Goal: Information Seeking & Learning: Compare options

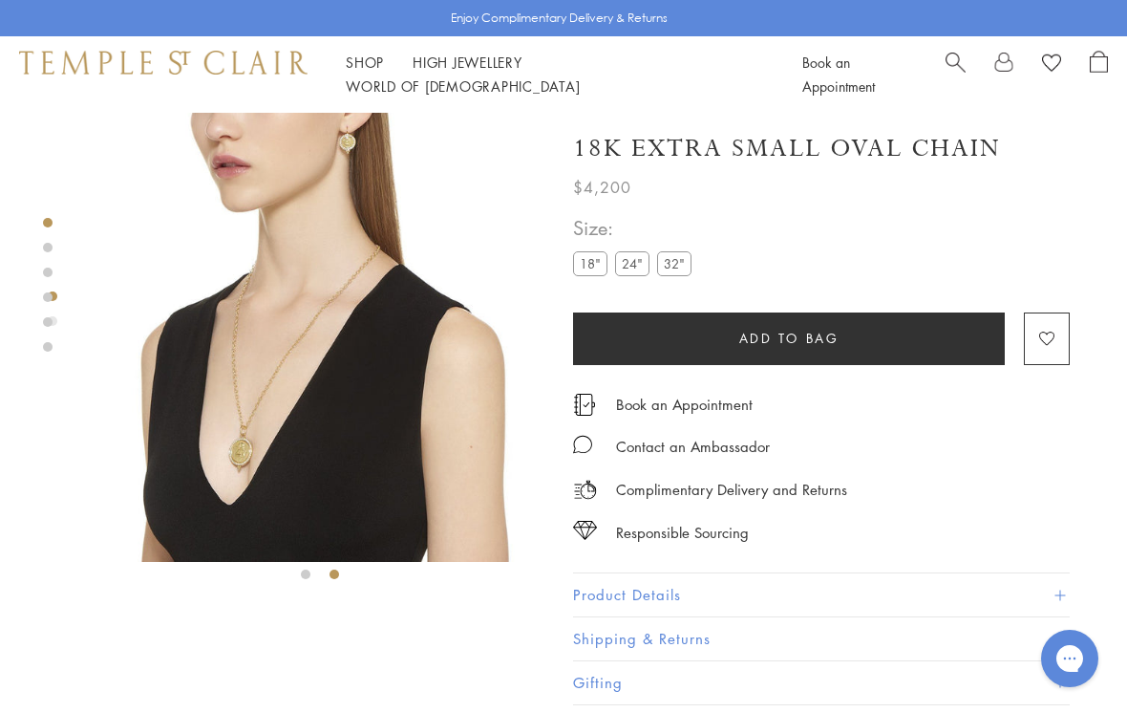
click at [230, 408] on img at bounding box center [320, 337] width 449 height 449
click at [243, 359] on img at bounding box center [320, 337] width 449 height 449
click at [216, 409] on img at bounding box center [320, 337] width 449 height 449
click at [246, 408] on img at bounding box center [320, 337] width 449 height 449
click at [334, 408] on img at bounding box center [320, 337] width 449 height 449
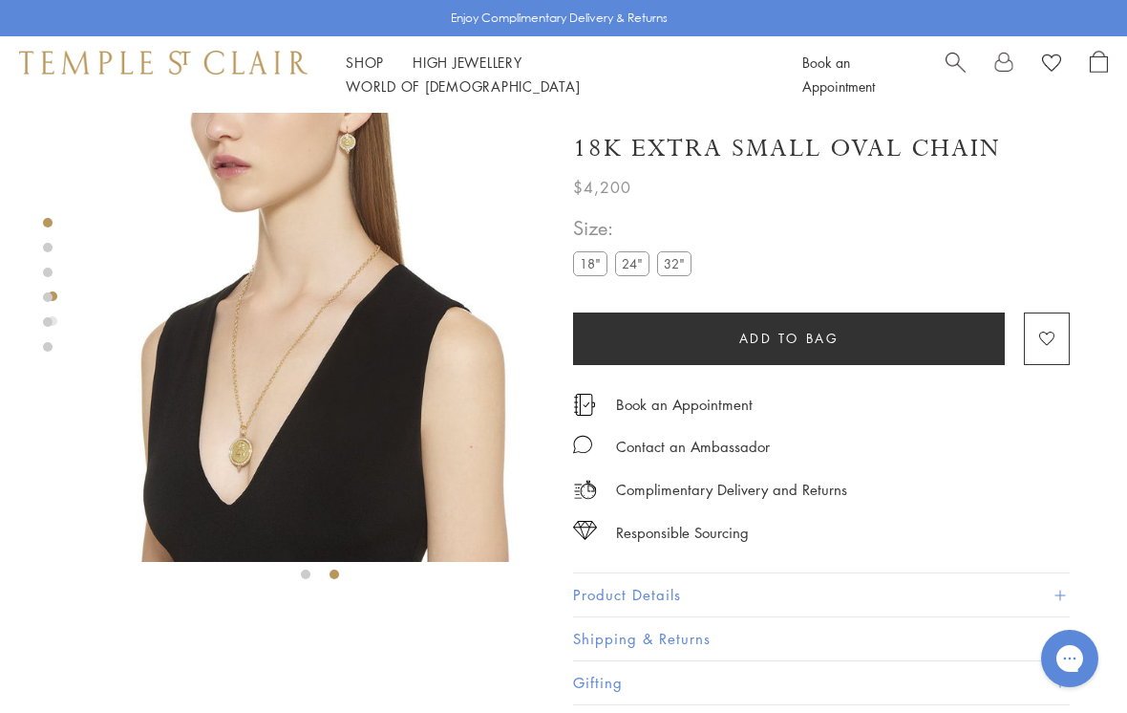
click at [325, 357] on img at bounding box center [320, 337] width 449 height 449
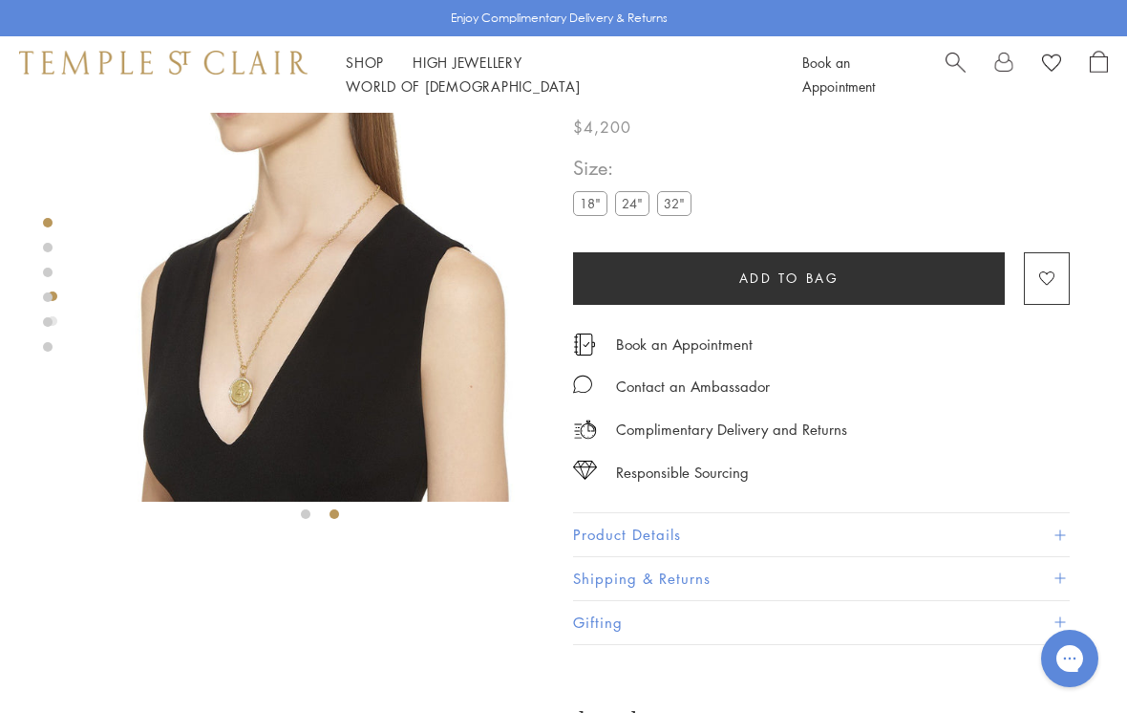
click at [242, 351] on img at bounding box center [320, 277] width 449 height 449
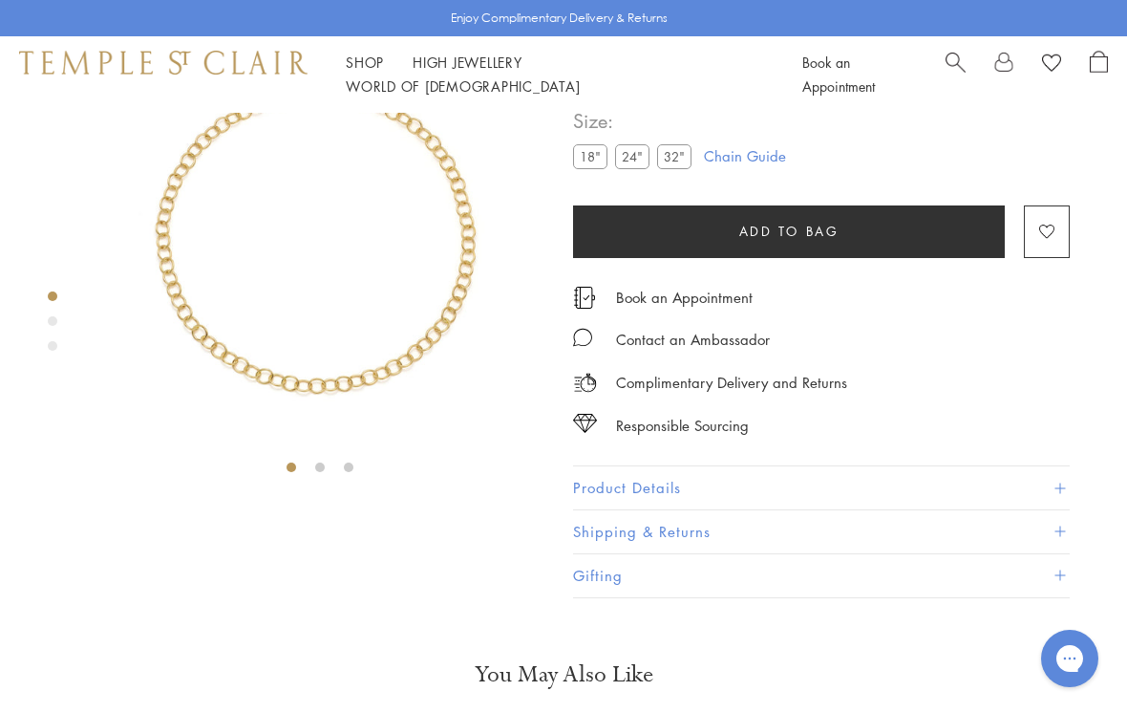
scroll to position [113, 0]
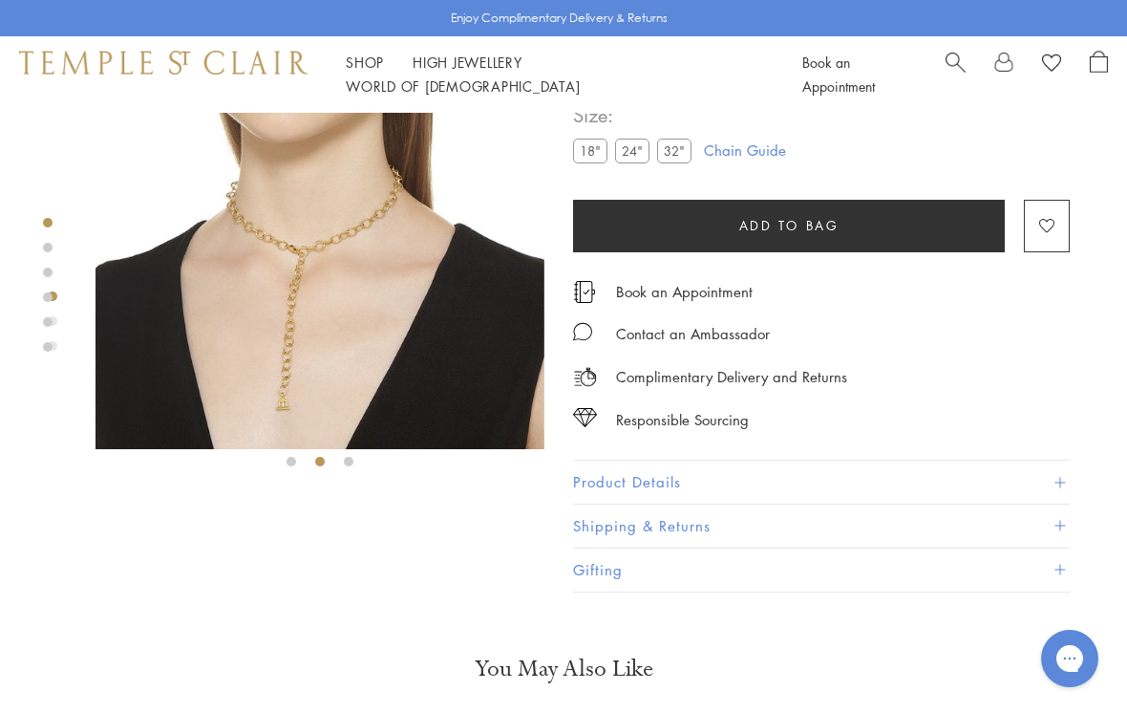
click at [325, 238] on img at bounding box center [320, 224] width 449 height 449
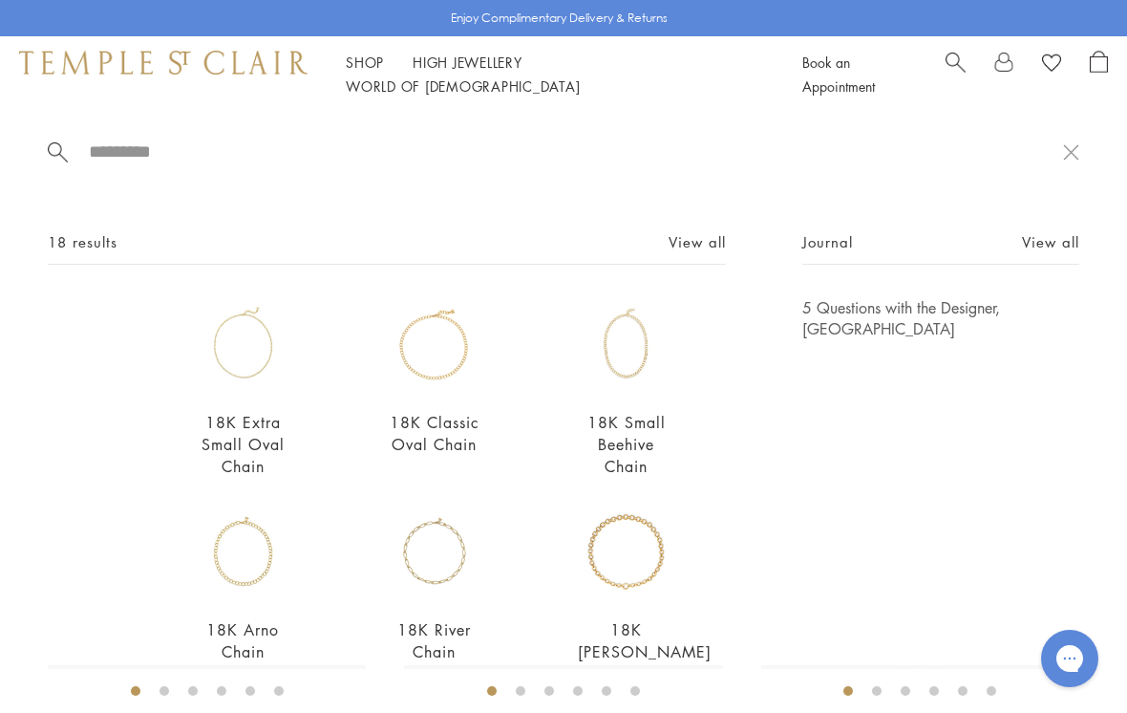
click at [425, 376] on img at bounding box center [435, 345] width 96 height 96
click at [249, 387] on img at bounding box center [243, 345] width 96 height 96
click at [277, 384] on img at bounding box center [243, 345] width 96 height 96
click at [261, 376] on img at bounding box center [243, 345] width 96 height 96
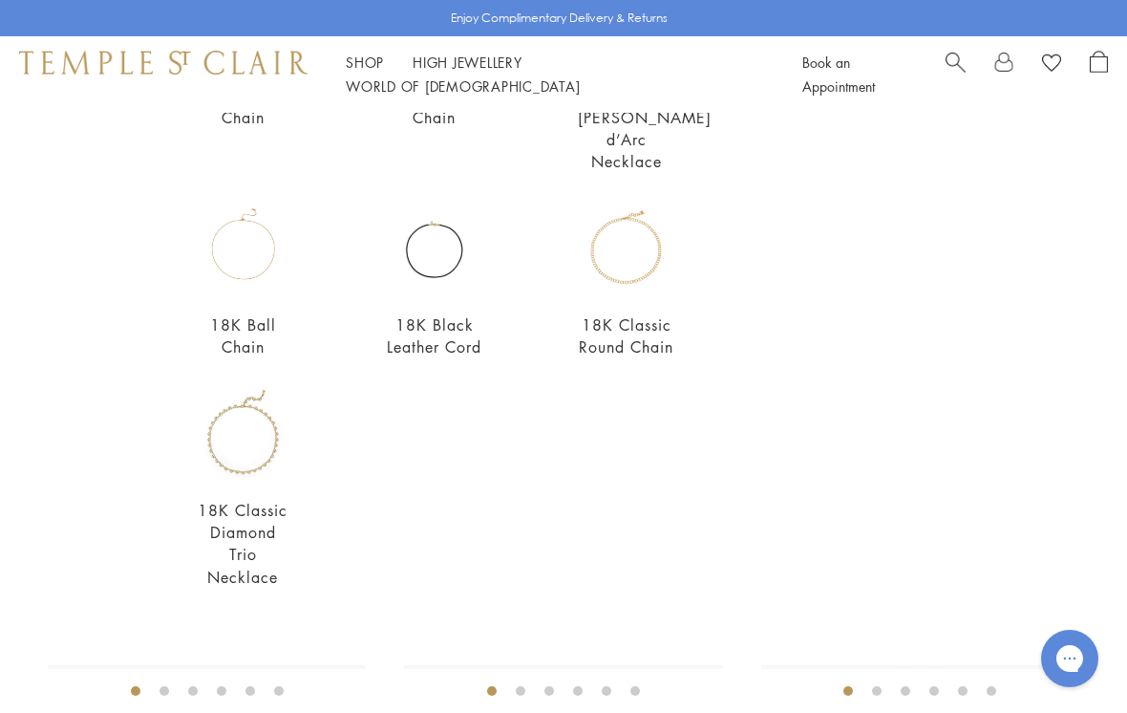
scroll to position [532, 0]
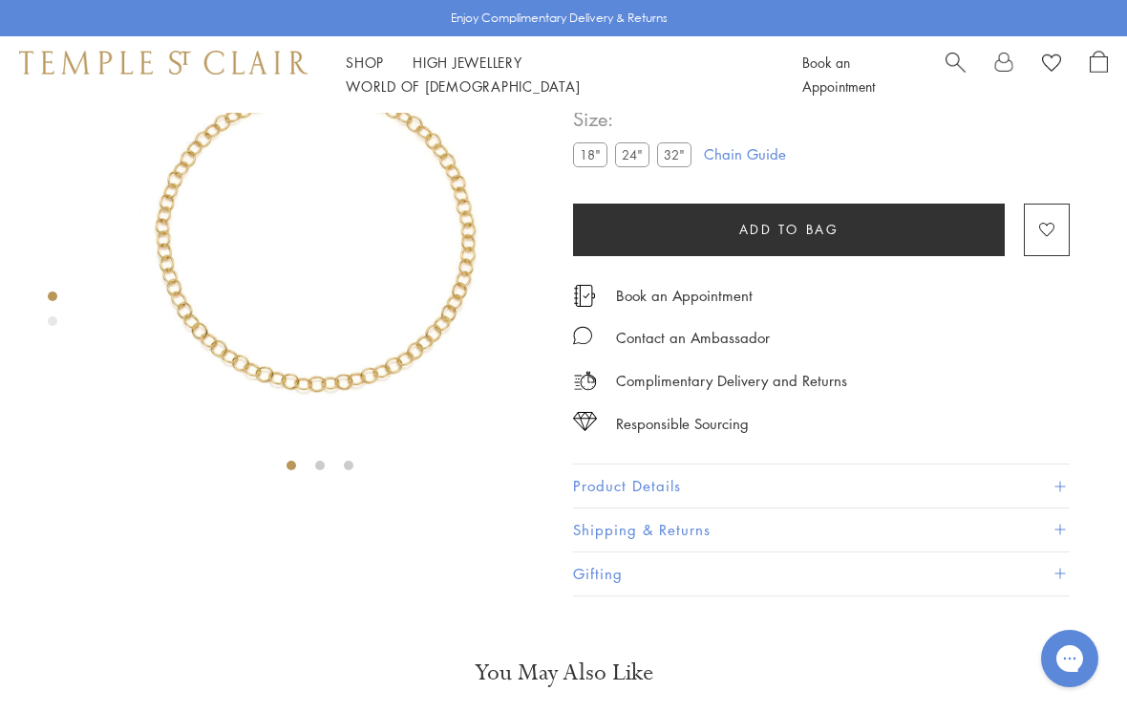
scroll to position [113, 0]
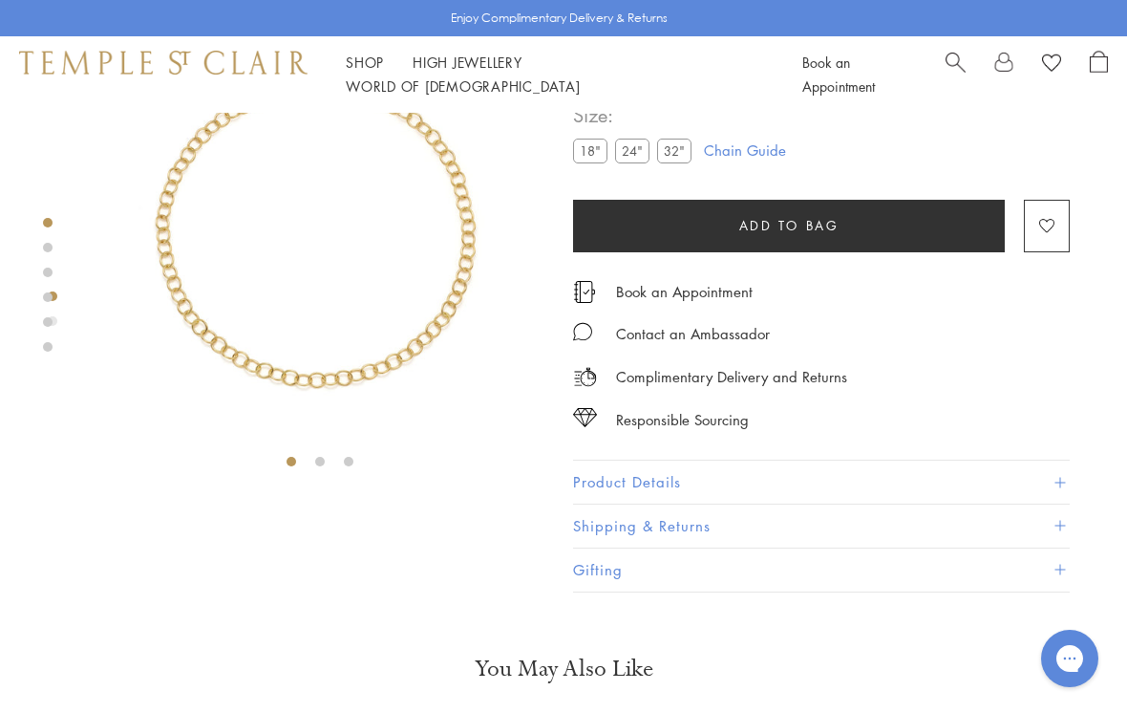
click at [386, 372] on img at bounding box center [320, 224] width 449 height 449
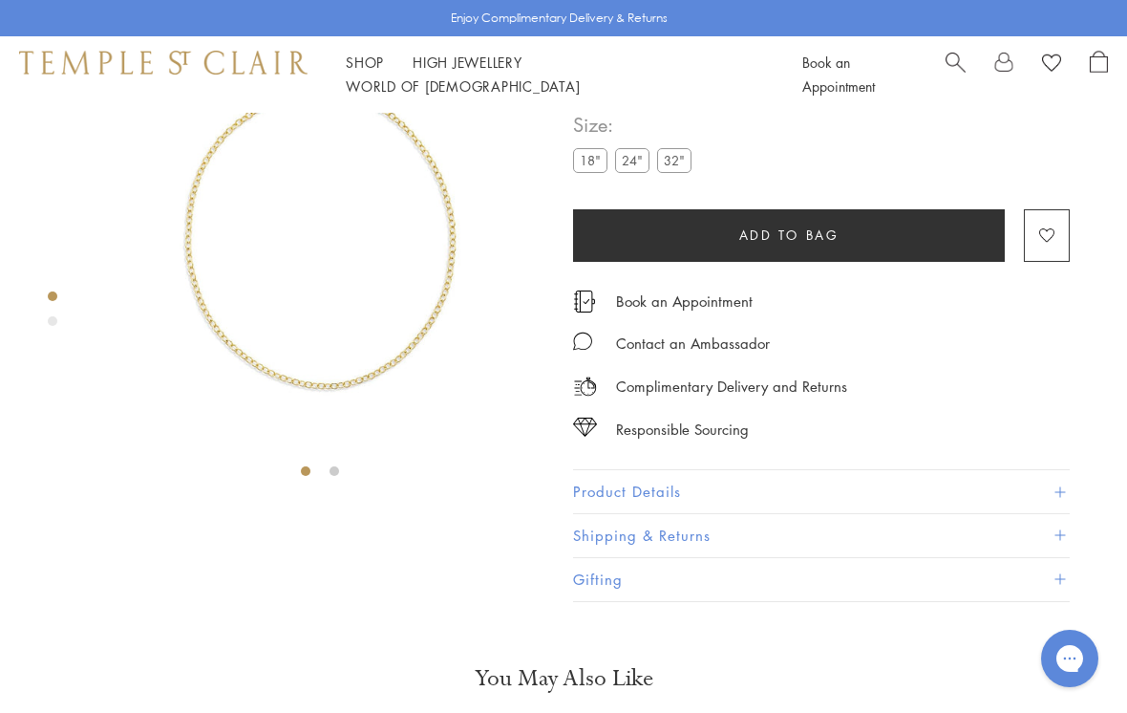
scroll to position [113, 0]
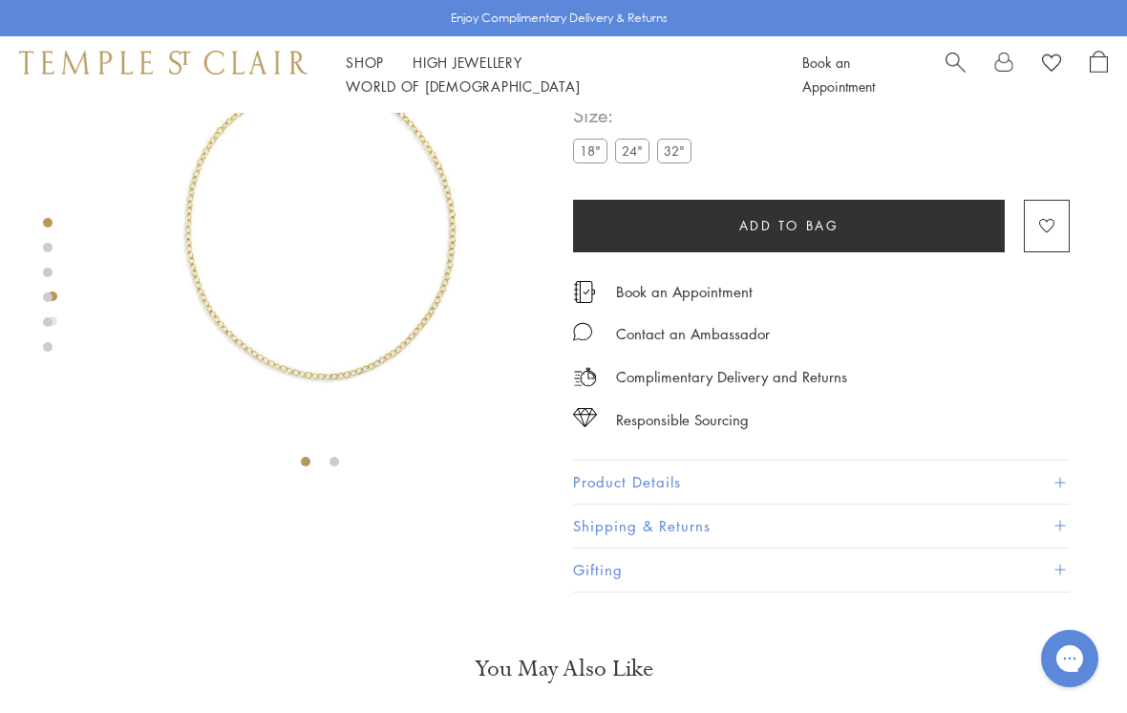
click at [364, 381] on img at bounding box center [320, 224] width 449 height 449
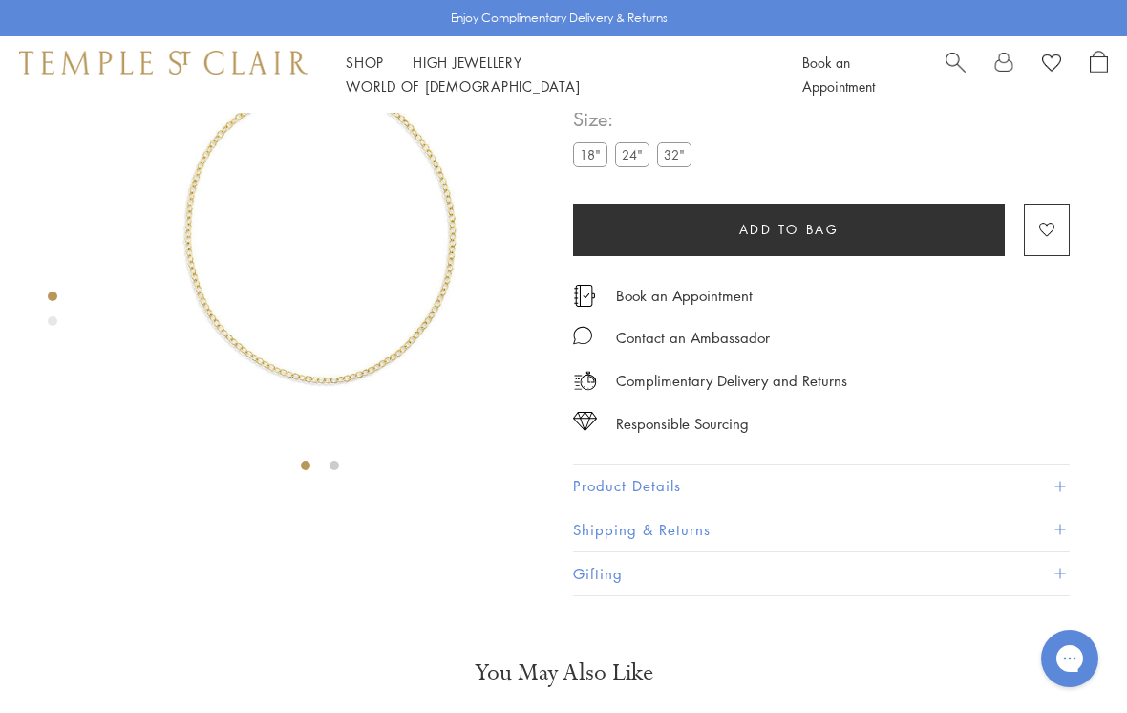
scroll to position [113, 0]
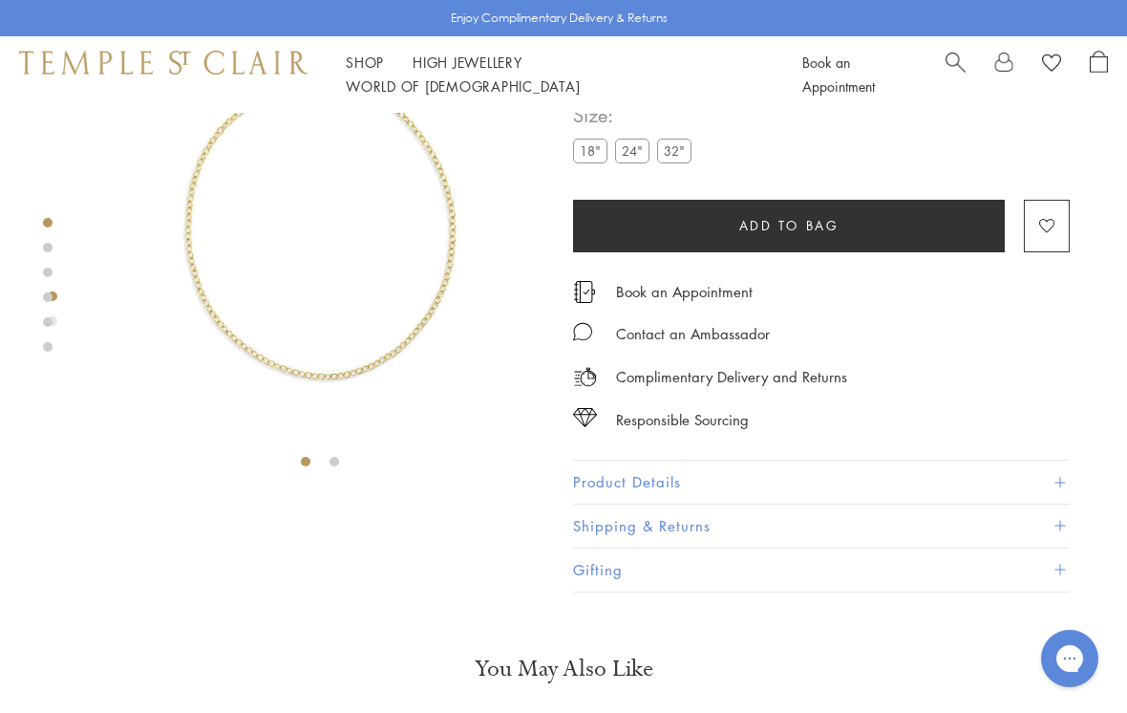
click at [354, 379] on img at bounding box center [320, 224] width 449 height 449
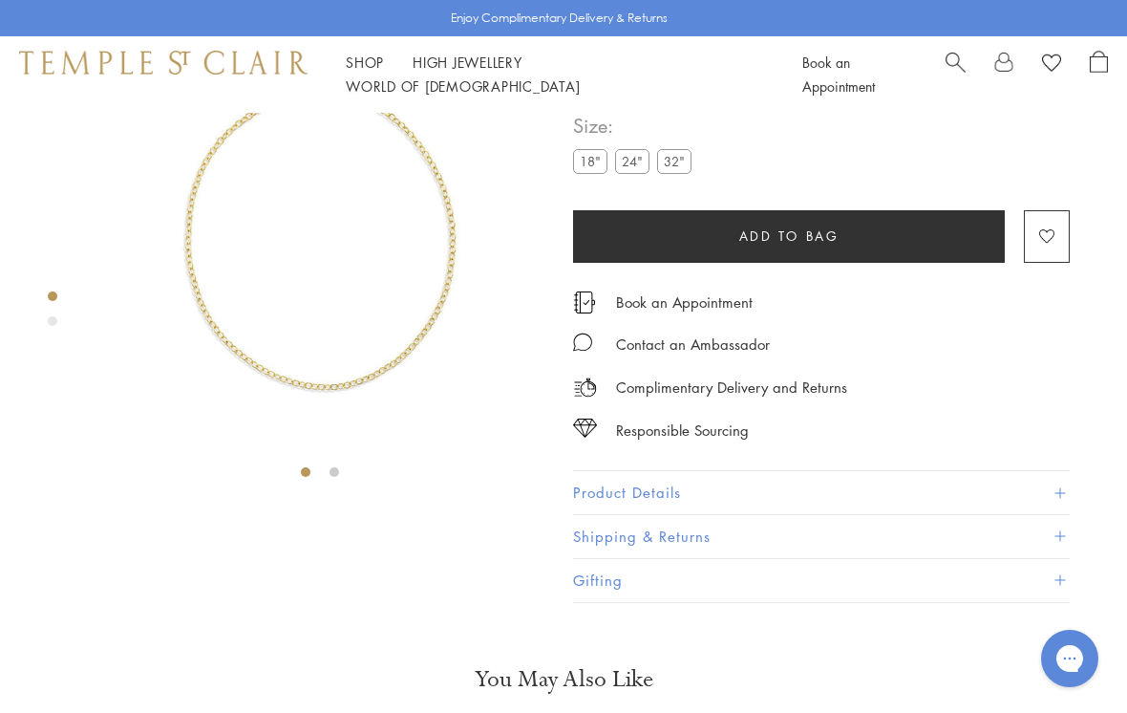
scroll to position [113, 0]
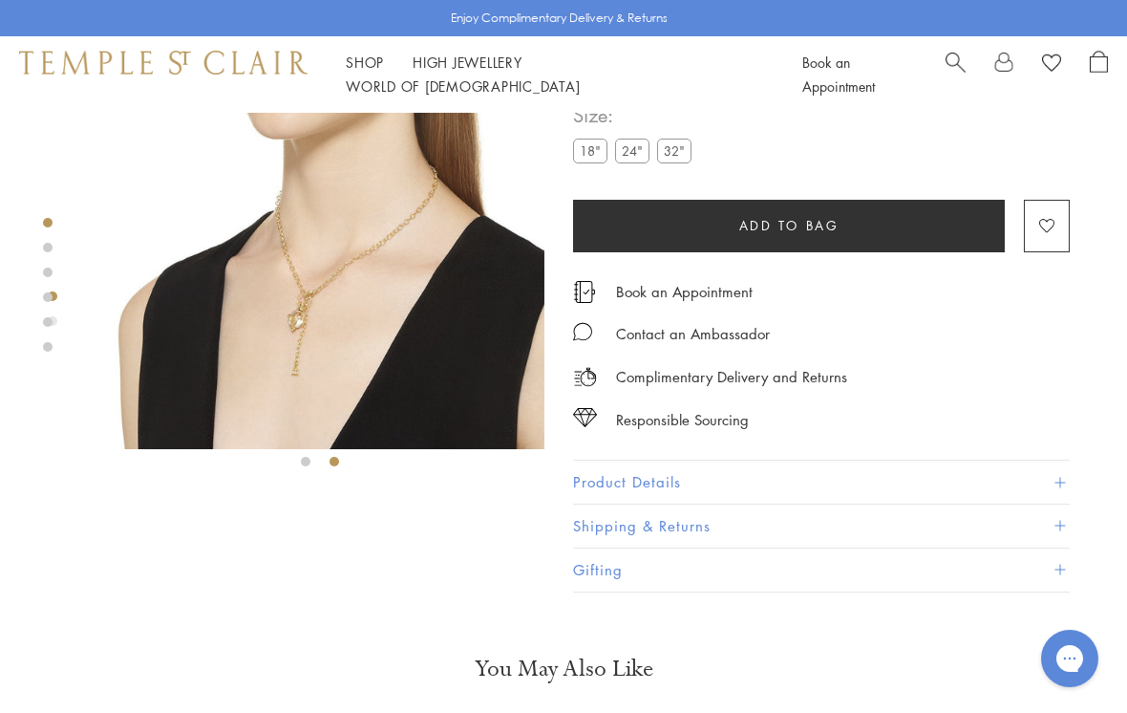
click at [308, 298] on img at bounding box center [320, 224] width 449 height 449
